Goal: Complete application form: Complete application form

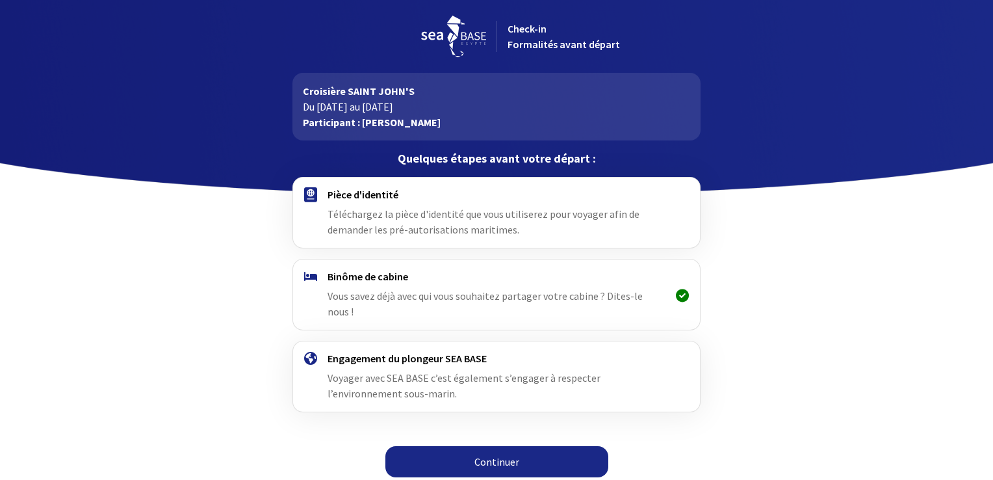
click at [463, 222] on div "Pièce d'identité Téléchargez la pièce d'identité que vous utiliserez pour voyag…" at bounding box center [496, 212] width 337 height 49
click at [315, 196] on img at bounding box center [310, 194] width 13 height 15
click at [474, 446] on link "Continuer" at bounding box center [496, 461] width 223 height 31
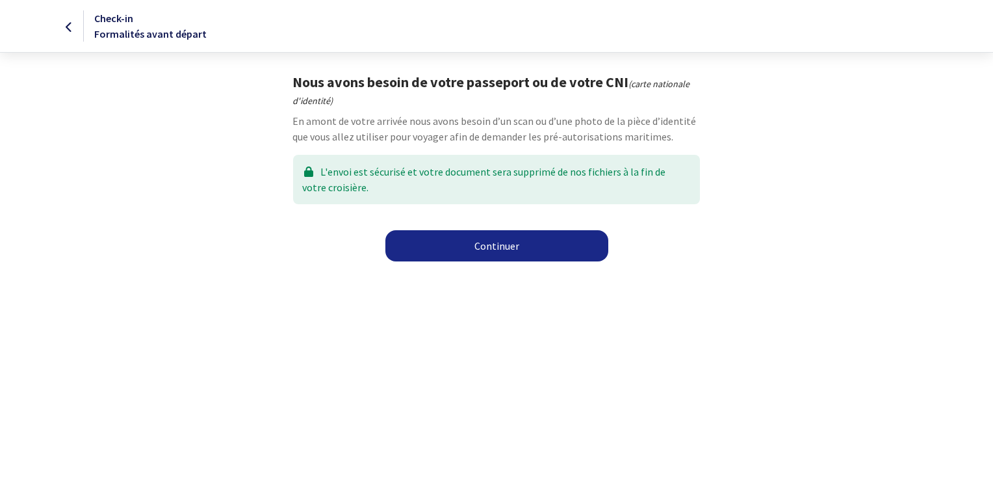
click at [473, 246] on link "Continuer" at bounding box center [496, 245] width 223 height 31
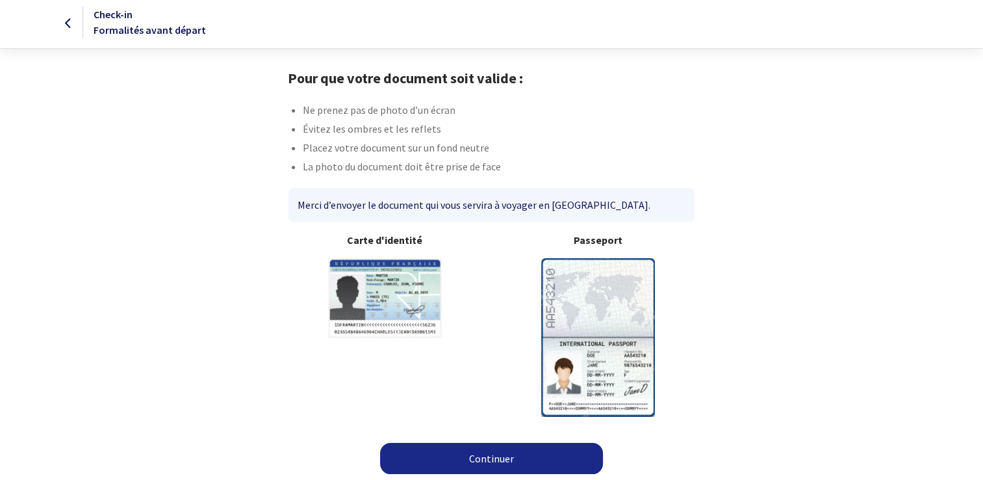
scroll to position [5, 0]
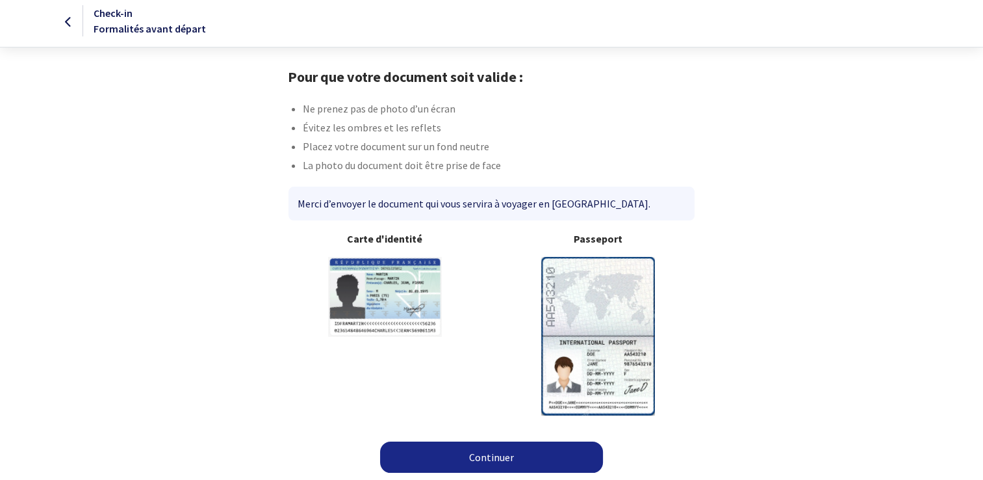
click at [475, 451] on link "Continuer" at bounding box center [491, 456] width 223 height 31
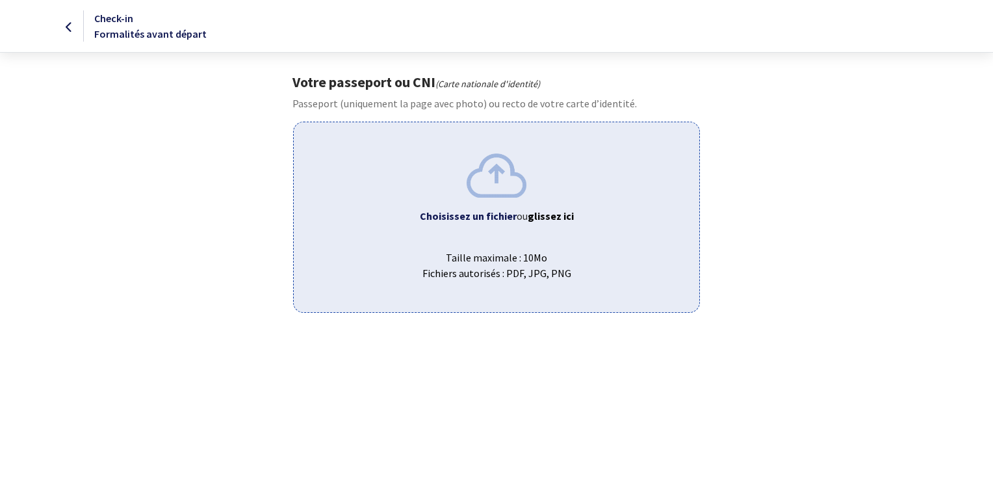
click at [493, 170] on img at bounding box center [497, 175] width 60 height 44
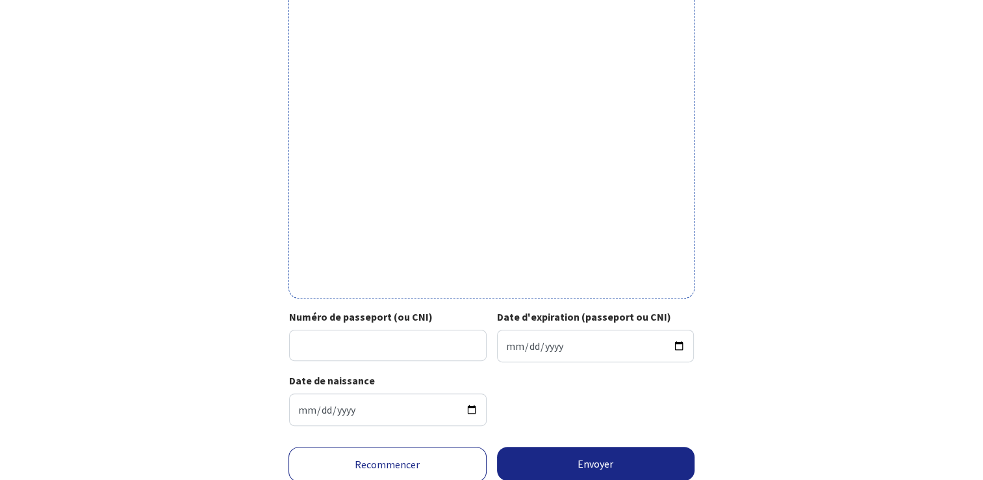
scroll to position [396, 0]
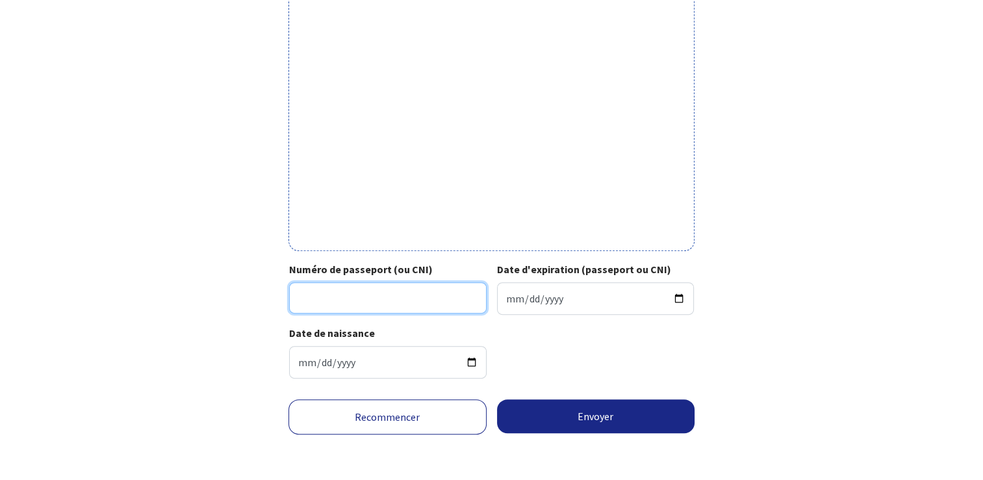
click at [365, 305] on input "Numéro de passeport (ou CNI)" at bounding box center [388, 297] width 198 height 31
type input "24EE37016"
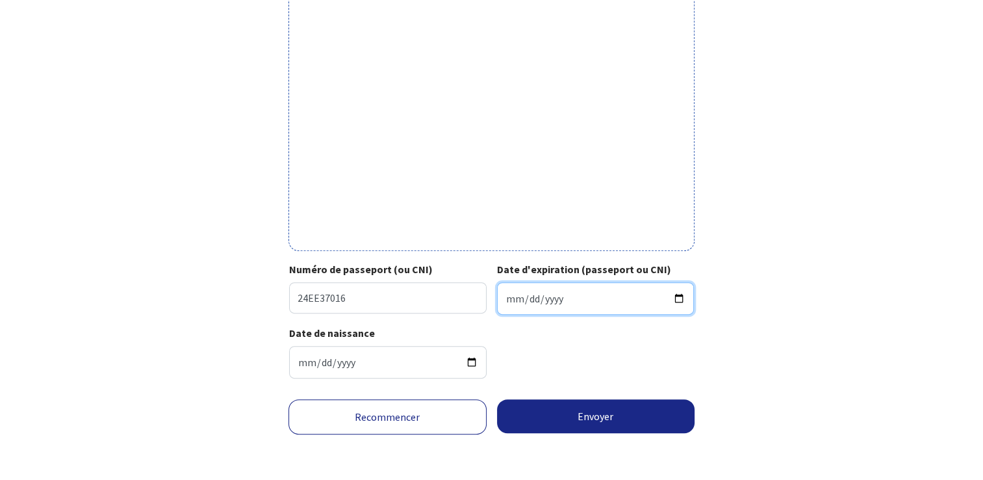
click at [677, 298] on input "Date d'expiration (passeport ou CNI)" at bounding box center [596, 298] width 198 height 32
type input "2034-05-28"
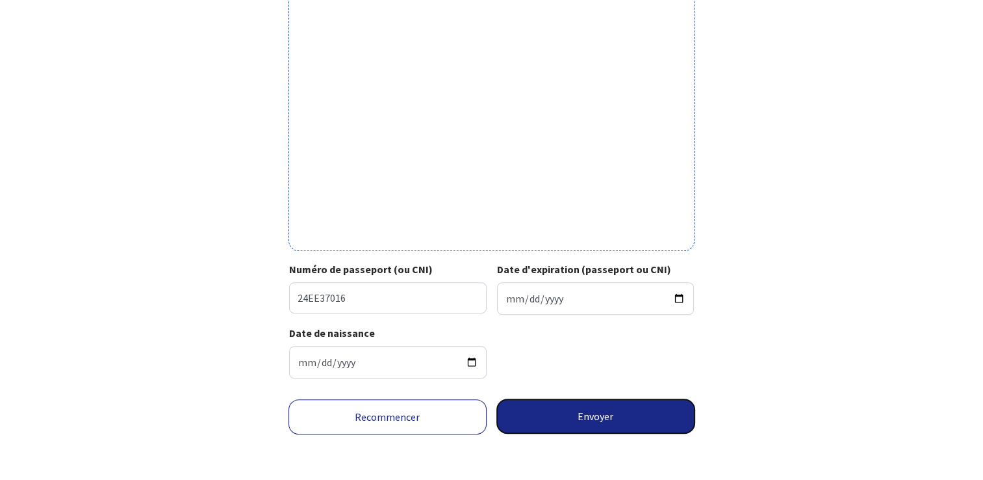
click at [588, 410] on button "Envoyer" at bounding box center [596, 416] width 198 height 34
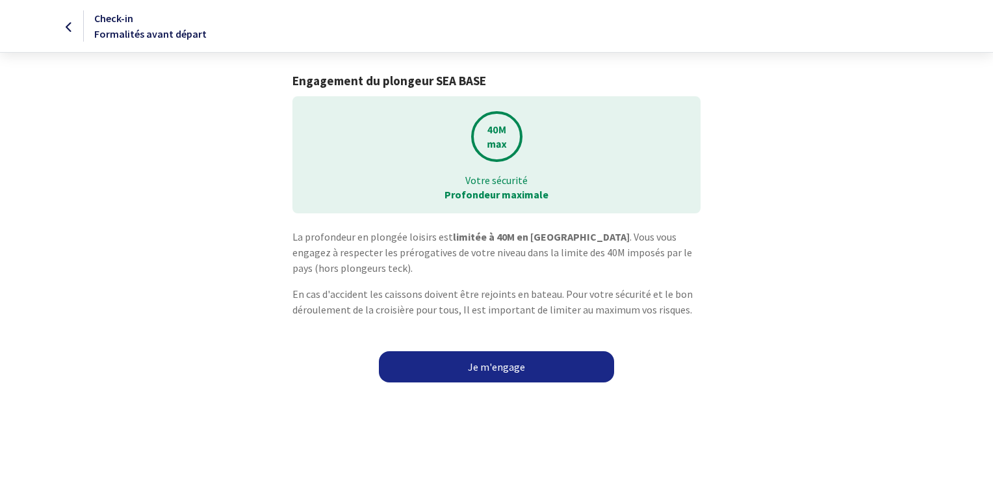
click at [464, 372] on link "Je m'engage" at bounding box center [496, 366] width 235 height 31
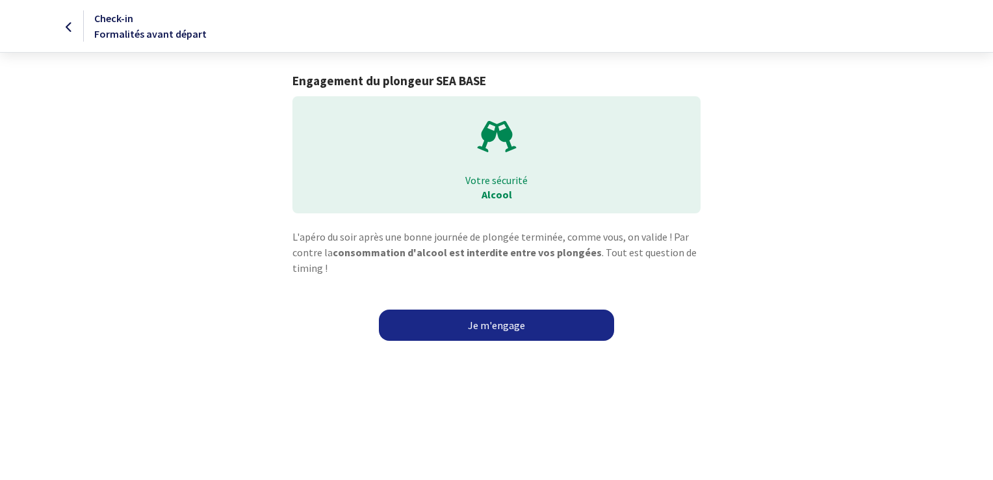
click at [487, 329] on link "Je m'engage" at bounding box center [496, 324] width 235 height 31
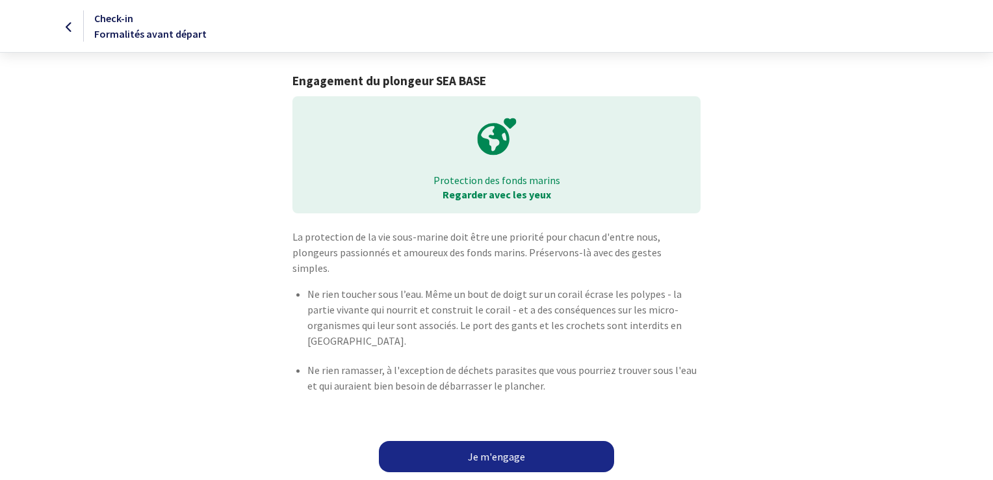
click at [484, 441] on link "Je m'engage" at bounding box center [496, 456] width 235 height 31
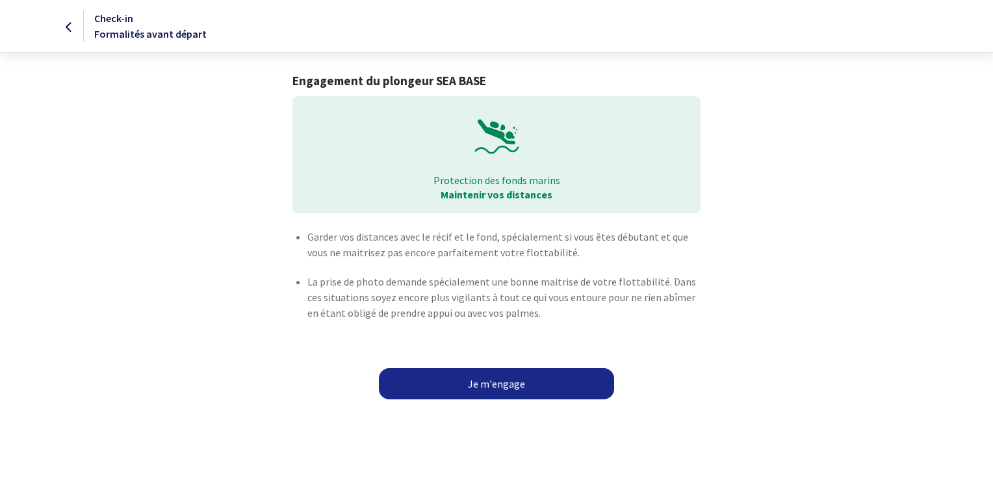
click at [501, 384] on link "Je m'engage" at bounding box center [496, 383] width 235 height 31
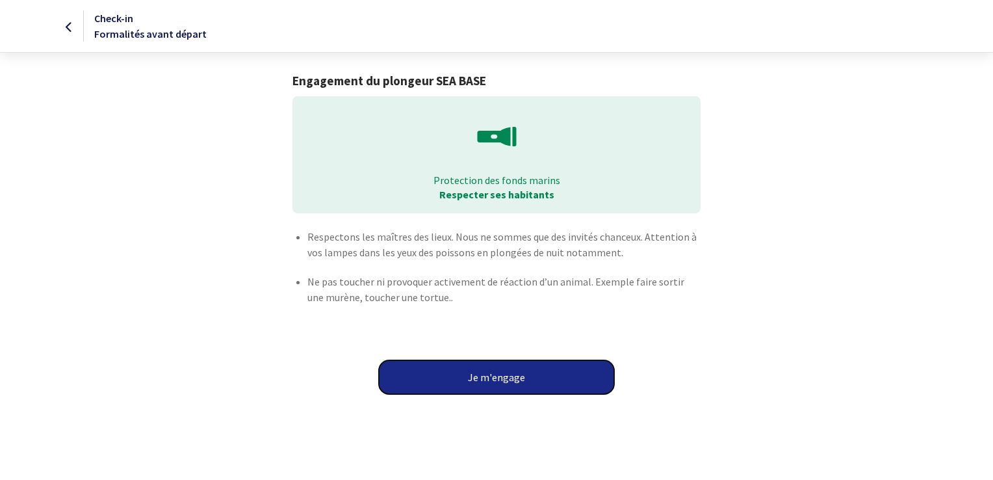
click at [507, 378] on button "Je m'engage" at bounding box center [496, 377] width 235 height 34
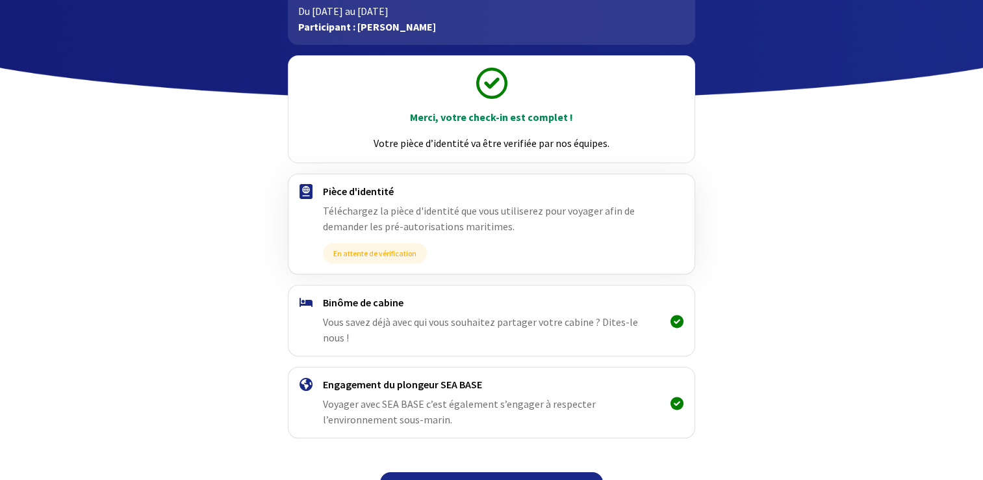
scroll to position [109, 0]
